Goal: Information Seeking & Learning: Learn about a topic

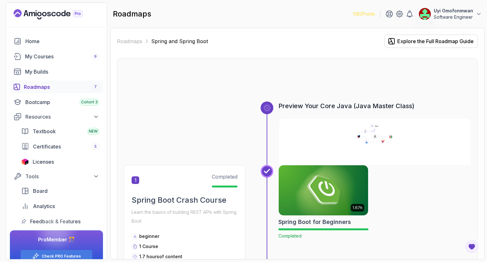
scroll to position [713, 0]
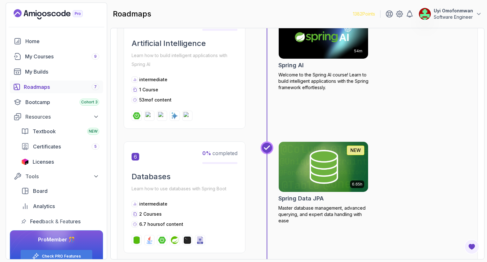
click at [28, 14] on icon "Landing page" at bounding box center [48, 14] width 69 height 10
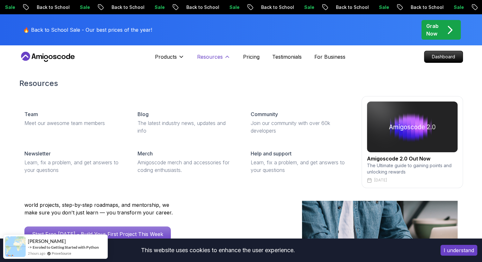
click at [217, 57] on p "Resources" at bounding box center [210, 57] width 26 height 8
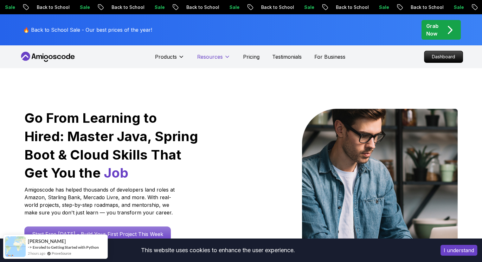
click at [217, 57] on p "Resources" at bounding box center [210, 57] width 26 height 8
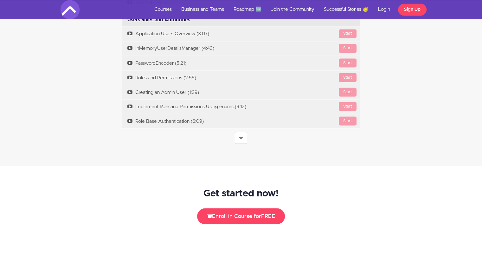
scroll to position [1162, 0]
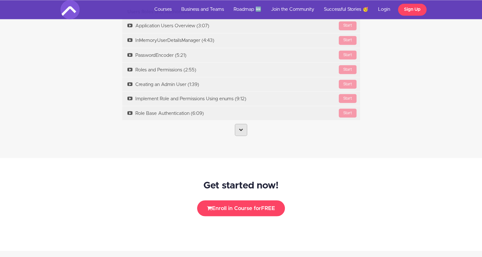
click at [243, 130] on link at bounding box center [241, 130] width 12 height 12
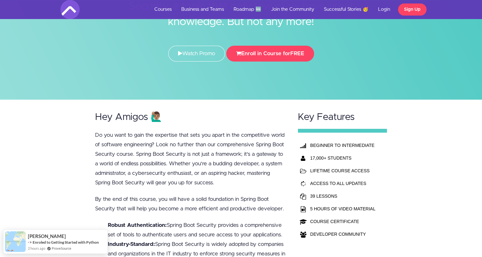
scroll to position [69, 0]
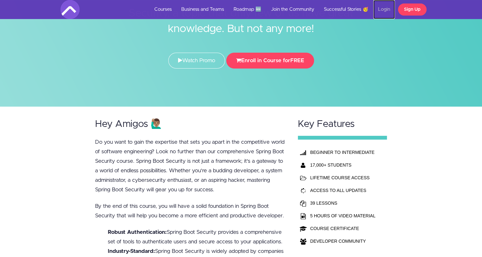
click at [382, 9] on link "Login" at bounding box center [384, 9] width 22 height 19
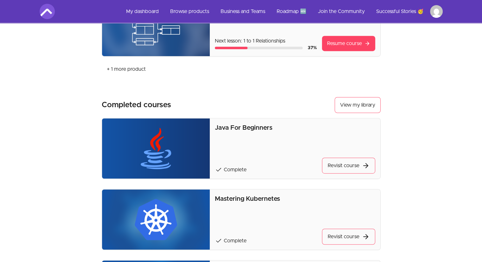
scroll to position [292, 0]
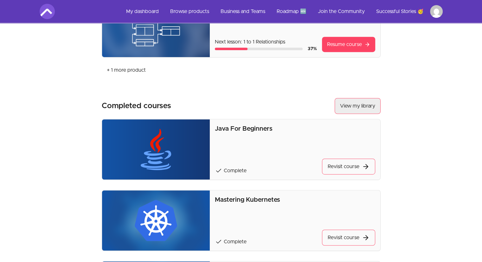
click at [356, 105] on link "View my library" at bounding box center [357, 106] width 46 height 16
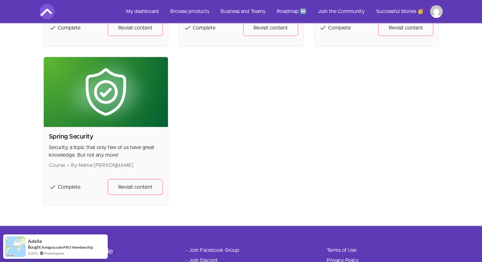
scroll to position [1078, 0]
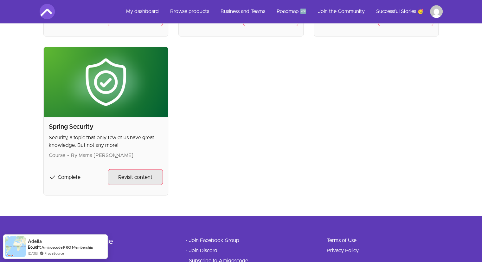
click at [123, 176] on span "Revisit content" at bounding box center [135, 177] width 34 height 8
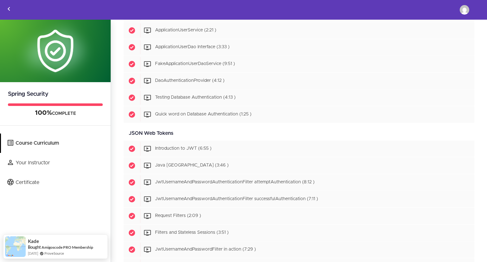
scroll to position [1052, 0]
